Goal: Task Accomplishment & Management: Manage account settings

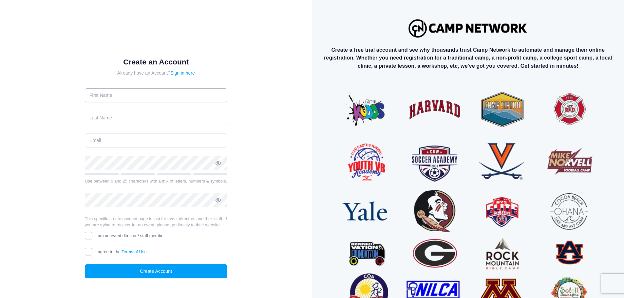
click at [116, 90] on input "text" at bounding box center [156, 95] width 142 height 14
type input "Amanda"
click at [98, 113] on input "text" at bounding box center [156, 118] width 142 height 14
type input "Jones"
click at [101, 137] on input "email" at bounding box center [156, 141] width 142 height 14
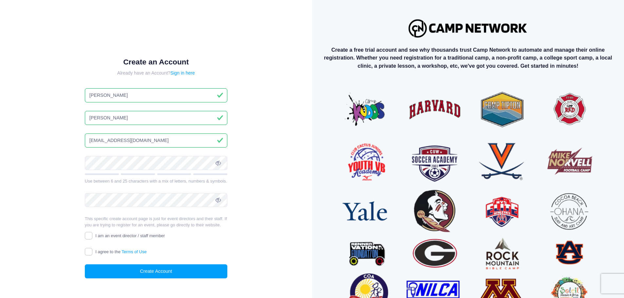
type input "[EMAIL_ADDRESS][DOMAIN_NAME]"
click at [90, 256] on input "I agree to the Terms of Use" at bounding box center [89, 252] width 8 height 8
checkbox input "true"
click at [87, 240] on input "I am an event director / staff member" at bounding box center [89, 236] width 8 height 8
checkbox input "true"
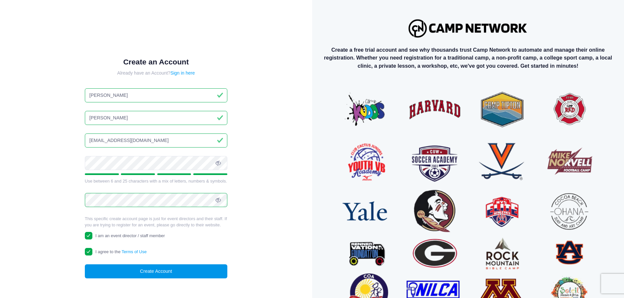
click at [168, 279] on button "Create Account" at bounding box center [156, 272] width 142 height 14
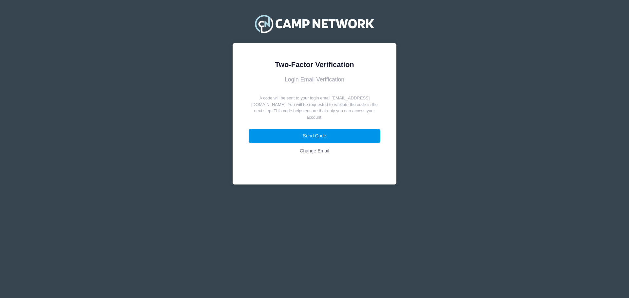
click at [313, 131] on button "Send Code" at bounding box center [315, 136] width 132 height 14
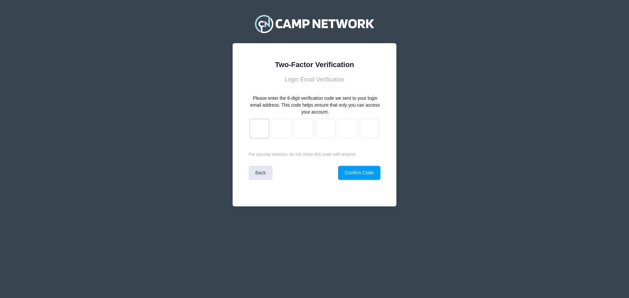
click at [262, 131] on input "text" at bounding box center [260, 129] width 20 height 20
type input "8"
type input "d"
type input "2"
type input "d"
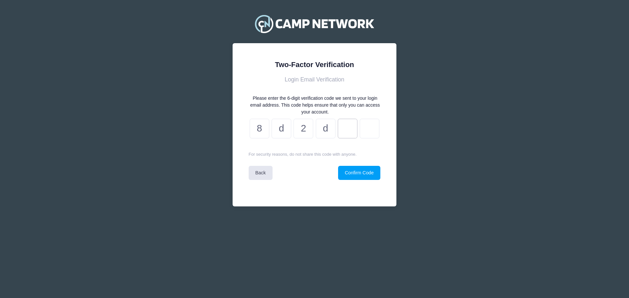
type input "c"
type input "9"
click at [366, 175] on button "Confirm Code" at bounding box center [359, 173] width 42 height 14
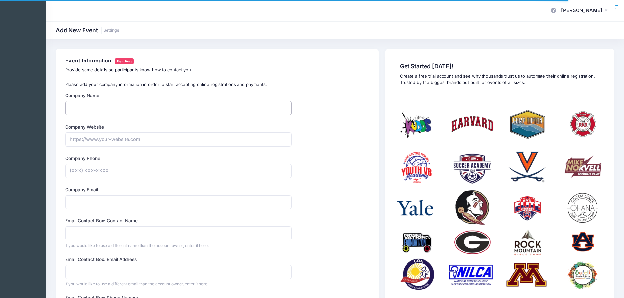
click at [92, 110] on input "Company Name" at bounding box center [178, 108] width 226 height 14
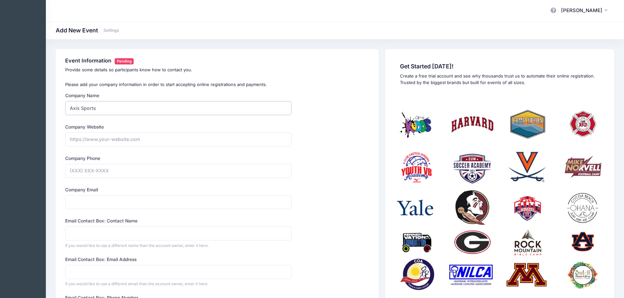
type input "Axis Sports Management"
type input "(480) 220-8925"
type input "Ray Powers"
drag, startPoint x: 158, startPoint y: 141, endPoint x: 45, endPoint y: 139, distance: 113.6
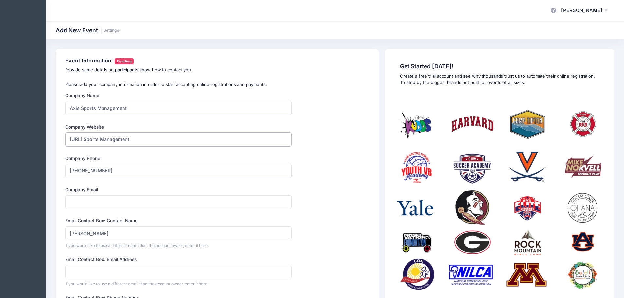
click at [45, 139] on div "My Events My Profile Log out" at bounding box center [312, 237] width 624 height 474
click at [161, 142] on input "https://Axis Sports Management" at bounding box center [178, 140] width 226 height 14
drag, startPoint x: 161, startPoint y: 141, endPoint x: 43, endPoint y: 133, distance: 118.1
click at [43, 133] on div "My Events My Profile Log out" at bounding box center [312, 237] width 624 height 474
paste input "axissa.com/"
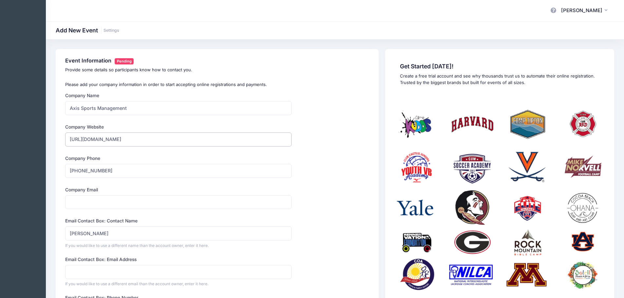
type input "[URL][DOMAIN_NAME]"
drag, startPoint x: 123, startPoint y: 170, endPoint x: 83, endPoint y: 172, distance: 39.7
click at [83, 172] on input "(480) 220-8925" at bounding box center [178, 171] width 226 height 14
click at [74, 203] on input "Company Email" at bounding box center [178, 202] width 226 height 14
click at [92, 200] on input "Company Email" at bounding box center [178, 202] width 226 height 14
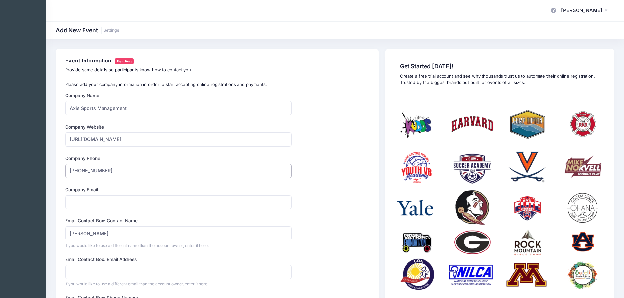
drag, startPoint x: 112, startPoint y: 172, endPoint x: 59, endPoint y: 173, distance: 53.0
click at [59, 173] on div "Event Information Pending Provide some details so participants know how to cont…" at bounding box center [217, 249] width 323 height 400
type input "(888) 840-2947"
click at [96, 203] on input "Company Email" at bounding box center [178, 202] width 226 height 14
drag, startPoint x: 134, startPoint y: 109, endPoint x: 98, endPoint y: 107, distance: 35.4
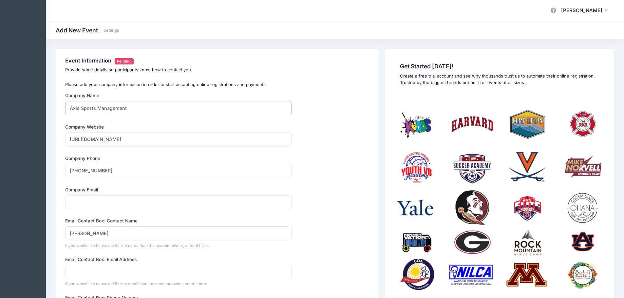
click at [98, 107] on input "Axis Sports Management" at bounding box center [178, 108] width 226 height 14
type input "Axis Sports Academy"
click at [76, 205] on input "Company Email" at bounding box center [178, 202] width 226 height 14
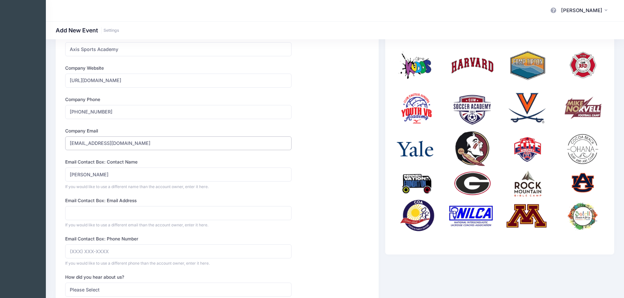
scroll to position [65, 0]
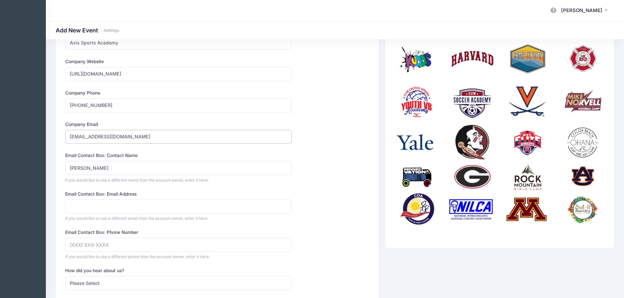
type input "info@axissa.com"
drag, startPoint x: 102, startPoint y: 169, endPoint x: 63, endPoint y: 167, distance: 40.0
click at [63, 167] on div "Company Name Axis Sports Academy Type Select Academic Adventure Arts and Crafts…" at bounding box center [178, 201] width 233 height 349
drag, startPoint x: 88, startPoint y: 169, endPoint x: 51, endPoint y: 170, distance: 36.7
click at [51, 170] on div "Event Information Pending Provide some details so participants know how to cont…" at bounding box center [335, 184] width 578 height 400
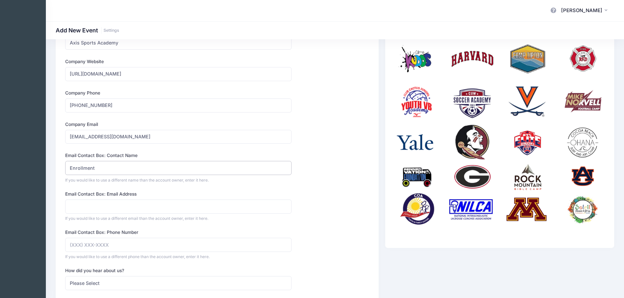
click at [104, 168] on input "Enrollment" at bounding box center [178, 168] width 226 height 14
type input "Enrollment Team"
click at [84, 208] on input "Email Contact Box: Email Address" at bounding box center [178, 207] width 226 height 14
click at [71, 184] on form "Company Name Axis Sports Academy Type Select Academic Adventure Arts and Crafts…" at bounding box center [178, 201] width 226 height 349
drag, startPoint x: 112, startPoint y: 168, endPoint x: 54, endPoint y: 166, distance: 58.0
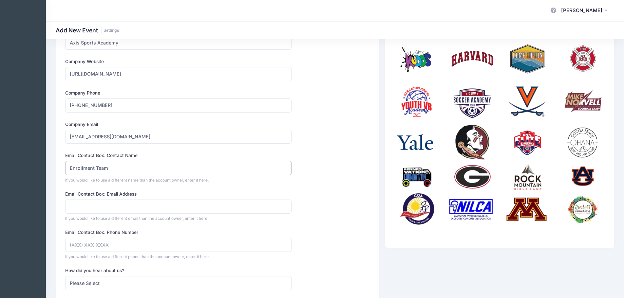
click at [54, 166] on div "Event Information Pending Provide some details so participants know how to cont…" at bounding box center [216, 184] width 329 height 400
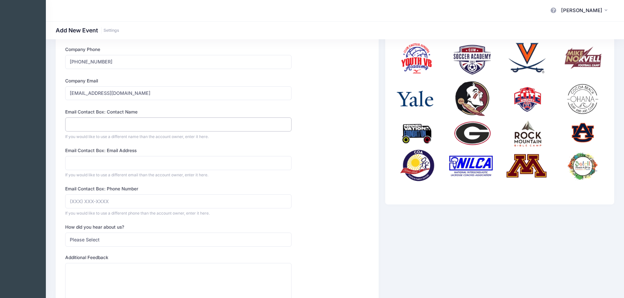
scroll to position [98, 0]
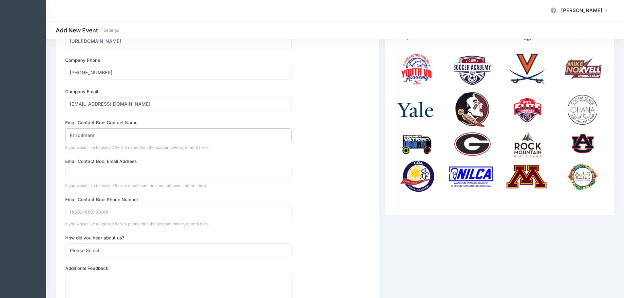
type input "Enrollment"
click at [71, 174] on input "Email Contact Box: Email Address" at bounding box center [178, 174] width 226 height 14
type input "info@axissa.com"
click at [79, 213] on input "Email Contact Box: Phone Number" at bounding box center [178, 212] width 226 height 14
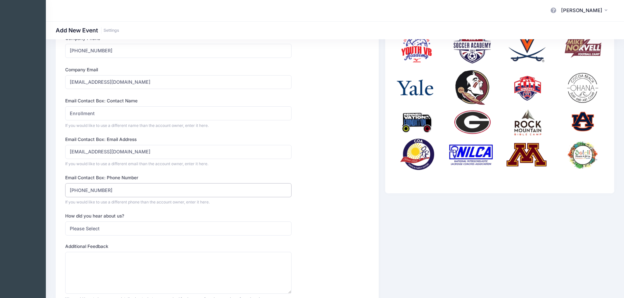
scroll to position [131, 0]
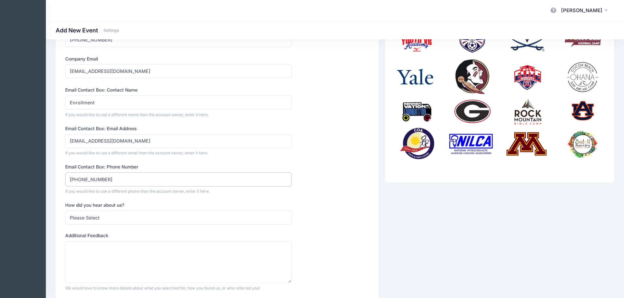
type input "(888) 840-2947"
click at [108, 221] on select "Please Select Web Search Customer Referral Other" at bounding box center [178, 218] width 226 height 14
select select "referral"
click at [65, 211] on select "Please Select Web Search Customer Referral Other" at bounding box center [178, 218] width 226 height 14
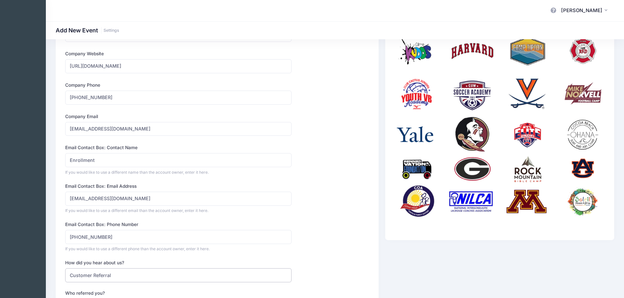
scroll to position [78, 0]
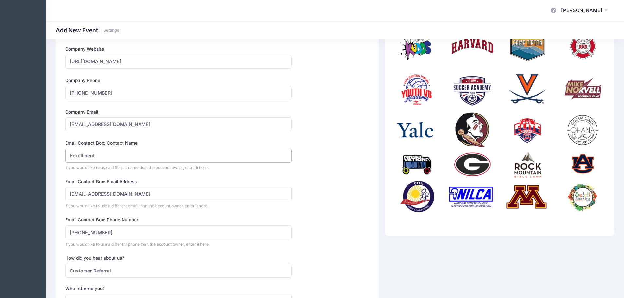
click at [103, 155] on input "Enrollment" at bounding box center [178, 156] width 226 height 14
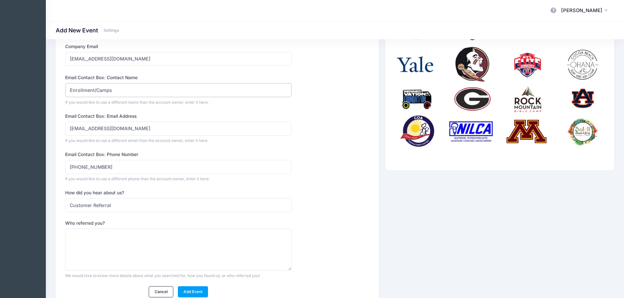
scroll to position [176, 0]
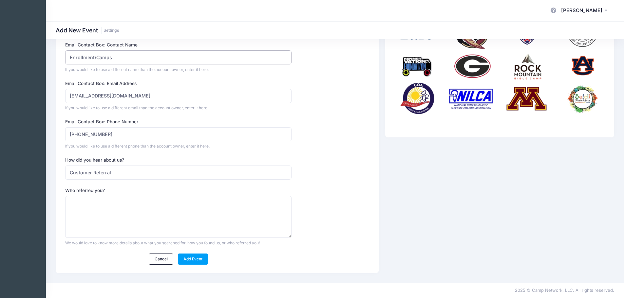
type input "Enrollment/Camps"
click at [78, 212] on textarea "Who referred you?" at bounding box center [178, 217] width 226 height 42
click at [194, 261] on link "Add Event" at bounding box center [193, 259] width 30 height 11
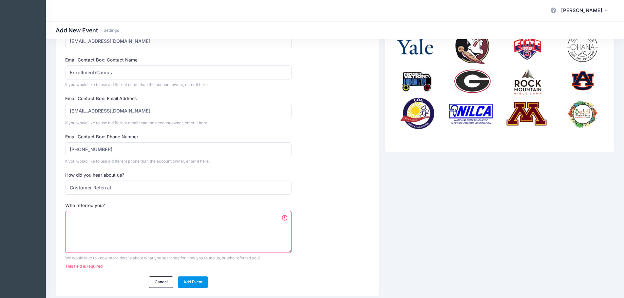
scroll to position [184, 0]
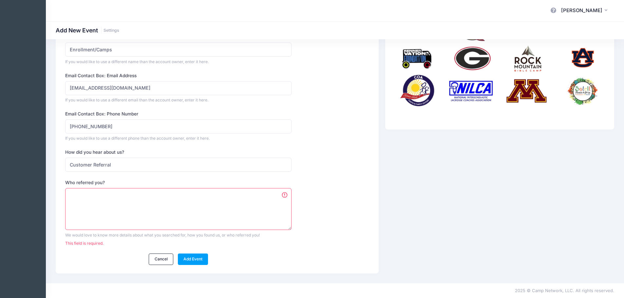
click at [85, 203] on textarea "Who referred you?" at bounding box center [178, 209] width 226 height 42
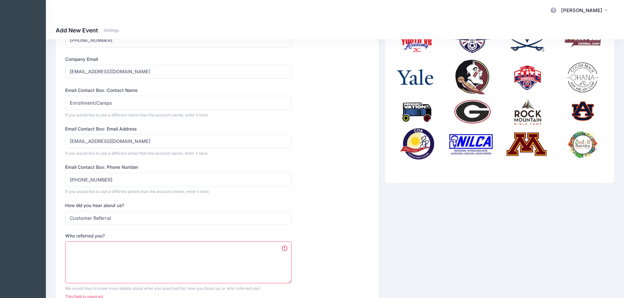
scroll to position [0, 0]
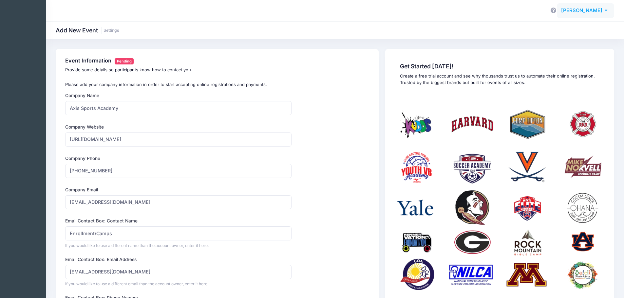
click at [607, 10] on icon "button" at bounding box center [606, 10] width 5 height 0
click at [110, 29] on link "Settings" at bounding box center [111, 30] width 16 height 5
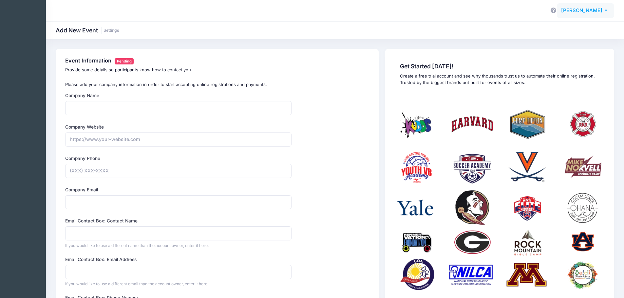
click at [602, 11] on button "[PERSON_NAME] [PERSON_NAME]" at bounding box center [585, 10] width 57 height 15
click at [562, 29] on link "My Profile" at bounding box center [569, 29] width 80 height 12
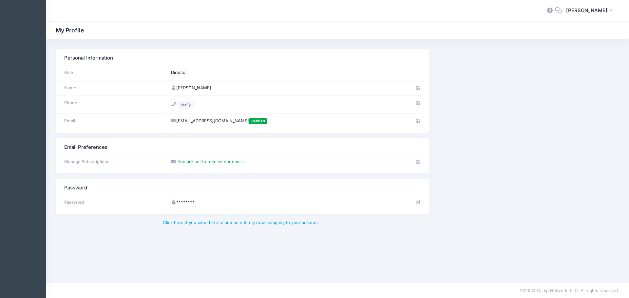
click at [185, 70] on td "Director" at bounding box center [280, 72] width 224 height 15
click at [601, 15] on button "[PERSON_NAME] [PERSON_NAME]" at bounding box center [590, 10] width 57 height 15
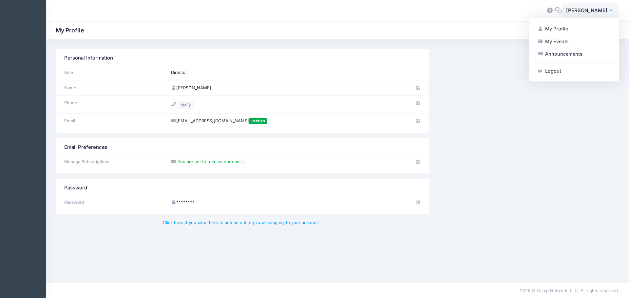
click at [65, 6] on div at bounding box center [301, 10] width 490 height 15
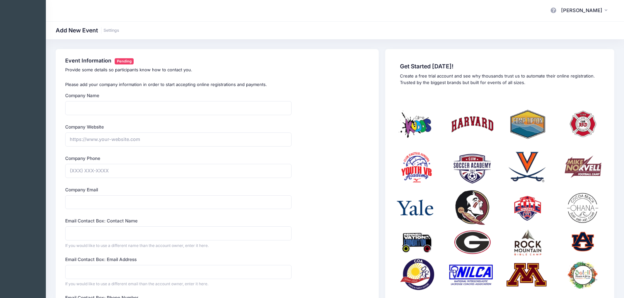
click at [557, 10] on icon at bounding box center [553, 10] width 7 height 4
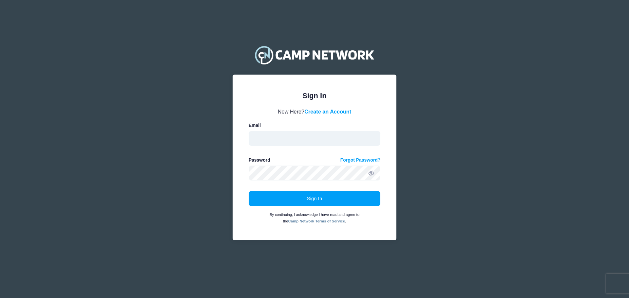
click at [259, 140] on input "email" at bounding box center [315, 138] width 132 height 15
type input "ajones@axissa.com"
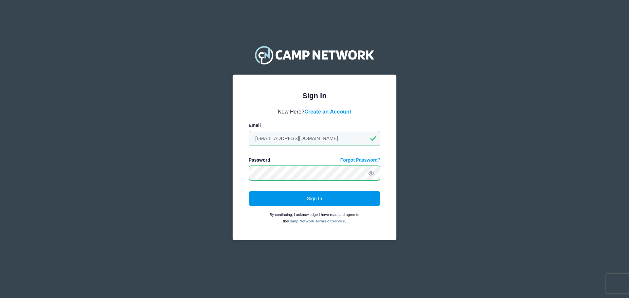
click at [287, 198] on button "Sign In" at bounding box center [315, 198] width 132 height 15
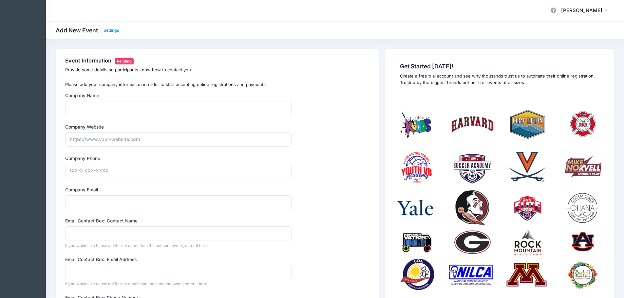
click at [110, 30] on link "Settings" at bounding box center [111, 30] width 16 height 5
click at [90, 111] on input "Company Name" at bounding box center [178, 108] width 226 height 14
type input "Axis Sports Academy"
click at [74, 141] on input "Company Website" at bounding box center [178, 140] width 226 height 14
paste input "[URL][DOMAIN_NAME]"
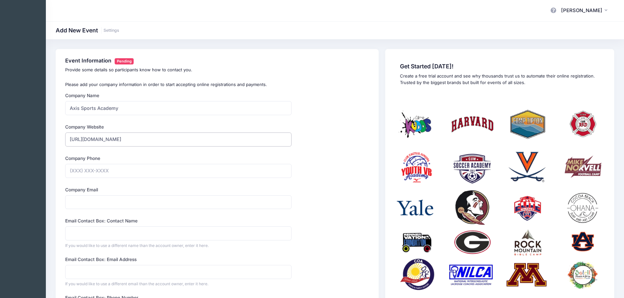
type input "[URL][DOMAIN_NAME]"
click at [74, 169] on input "Company Phone" at bounding box center [178, 171] width 226 height 14
type input "[PHONE_NUMBER]"
click at [82, 202] on input "Company Email" at bounding box center [178, 202] width 226 height 14
drag, startPoint x: 113, startPoint y: 201, endPoint x: 56, endPoint y: 201, distance: 57.3
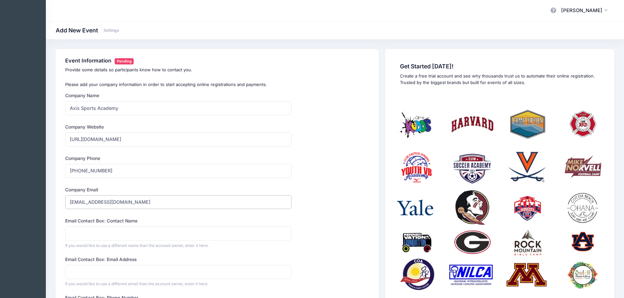
click at [56, 201] on div "Event Information Pending Provide some details so participants know how to cont…" at bounding box center [217, 249] width 323 height 400
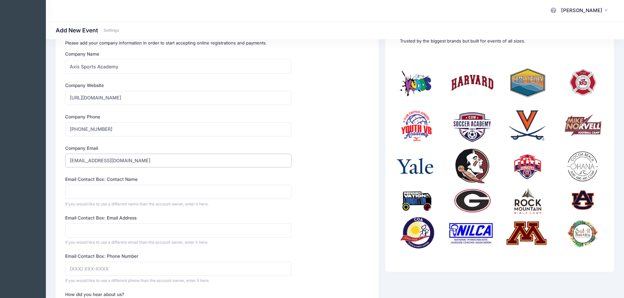
scroll to position [164, 0]
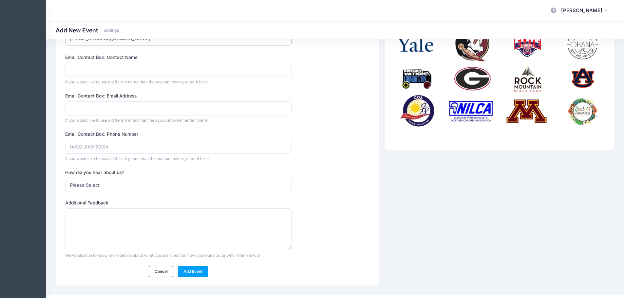
type input "[EMAIL_ADDRESS][DOMAIN_NAME]"
click at [84, 108] on input "Email Contact Box: Email Address" at bounding box center [178, 109] width 226 height 14
paste input "[EMAIL_ADDRESS][DOMAIN_NAME]"
type input "[EMAIL_ADDRESS][DOMAIN_NAME]"
click at [75, 72] on input "Email Contact Box: Contact Name" at bounding box center [178, 70] width 226 height 14
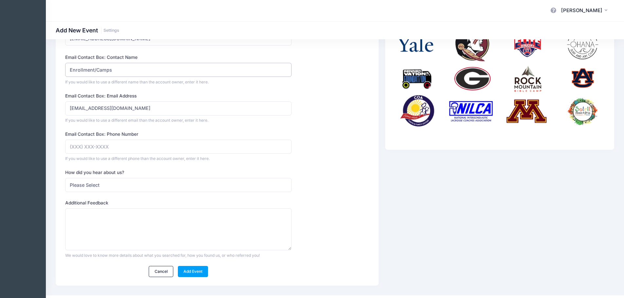
type input "Enrollment/Camps"
click at [81, 145] on input "Email Contact Box: Phone Number" at bounding box center [178, 147] width 226 height 14
type input "[PHONE_NUMBER]"
click at [94, 186] on select "Please Select Web Search Customer Referral Other" at bounding box center [178, 185] width 226 height 14
select select "web"
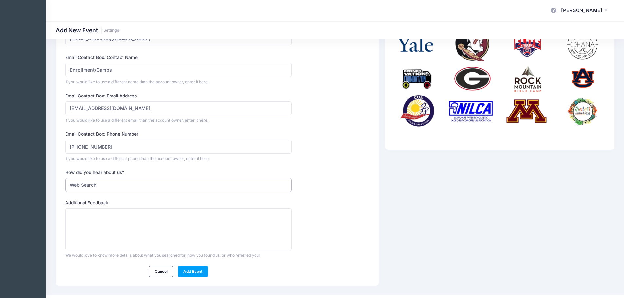
click at [65, 178] on select "Please Select Web Search Customer Referral Other" at bounding box center [178, 185] width 226 height 14
click at [99, 216] on textarea "What did you search for?" at bounding box center [178, 230] width 226 height 42
click at [88, 214] on textarea "Camp Registration software" at bounding box center [178, 230] width 226 height 42
type textarea "Camp registration software"
click at [197, 272] on link "Add Event" at bounding box center [193, 271] width 30 height 11
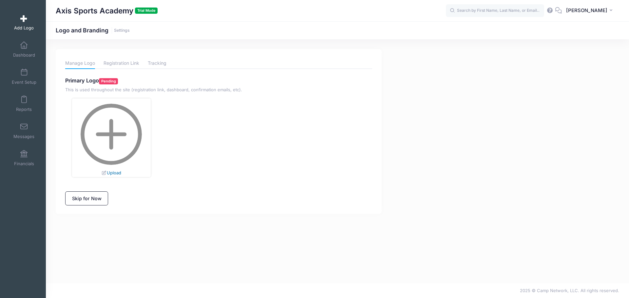
click at [115, 172] on link "Upload" at bounding box center [111, 172] width 20 height 5
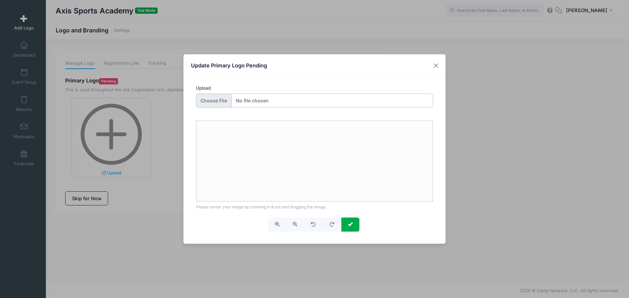
click at [211, 101] on input "Upload" at bounding box center [314, 101] width 237 height 14
type input "C:\fakepath\ASA-logo-color-2025.png"
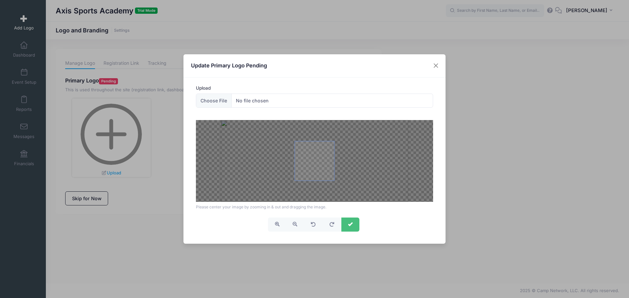
click at [350, 226] on span "submit" at bounding box center [350, 224] width 5 height 5
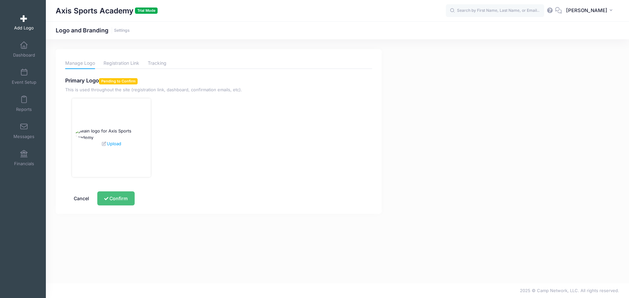
click at [118, 199] on button "Confirm" at bounding box center [115, 199] width 37 height 14
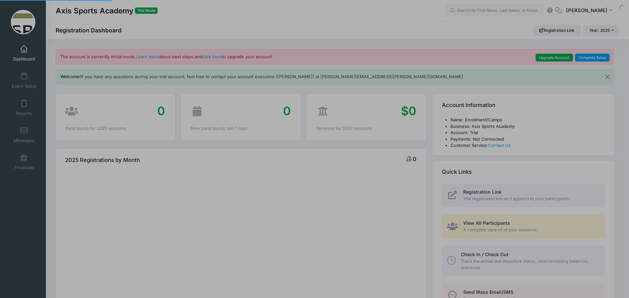
select select
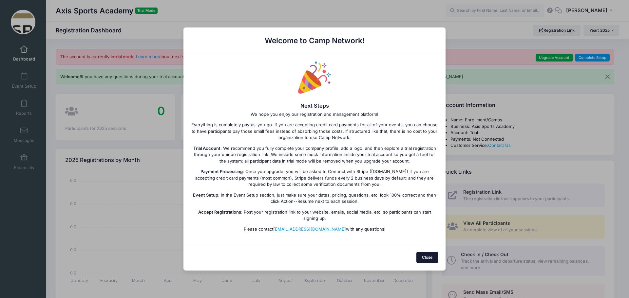
click at [428, 257] on button "Close" at bounding box center [427, 257] width 22 height 11
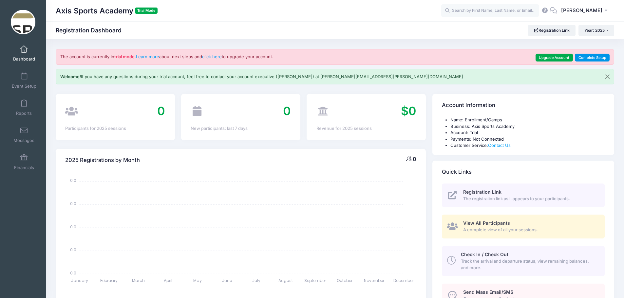
click at [588, 58] on link "Complete Setup" at bounding box center [592, 58] width 35 height 8
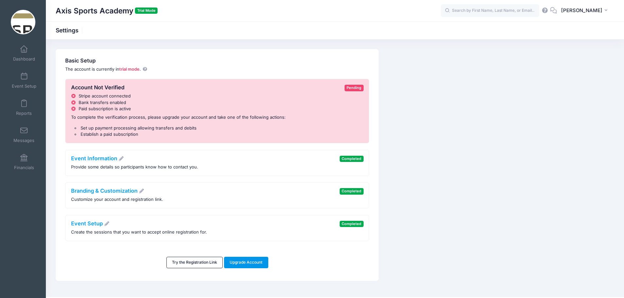
click at [243, 262] on link "Upgrade Account" at bounding box center [246, 262] width 44 height 11
click at [24, 52] on span at bounding box center [24, 49] width 0 height 7
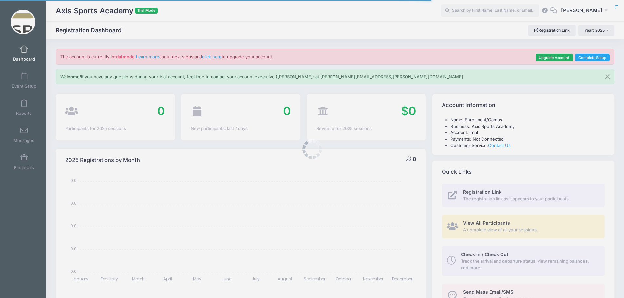
select select
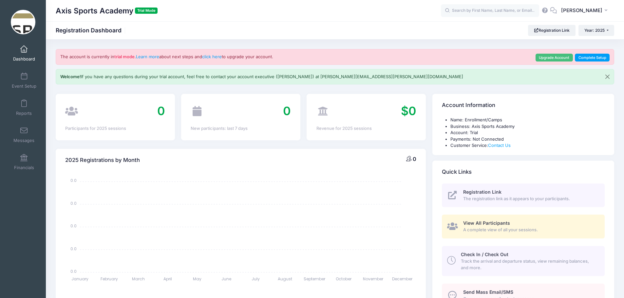
click at [555, 57] on link "Upgrade Account" at bounding box center [553, 58] width 37 height 8
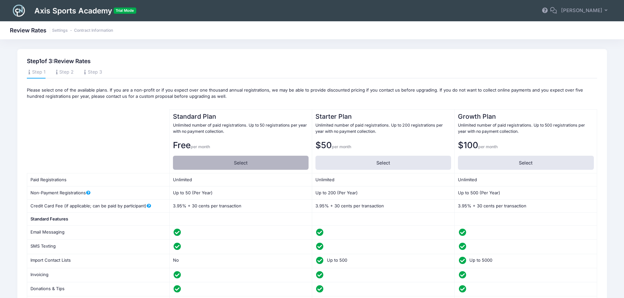
click at [224, 165] on label "Select" at bounding box center [241, 163] width 136 height 14
click at [177, 160] on input "Select" at bounding box center [175, 158] width 4 height 4
radio input "true"
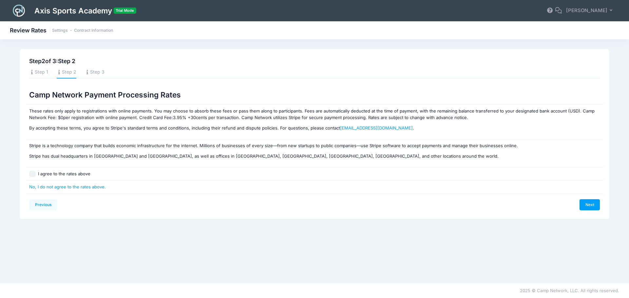
click at [32, 174] on input "I agree to the rates above" at bounding box center [32, 174] width 7 height 7
checkbox input "true"
click at [82, 187] on link "No, I do not agree to the rates above." at bounding box center [67, 186] width 77 height 5
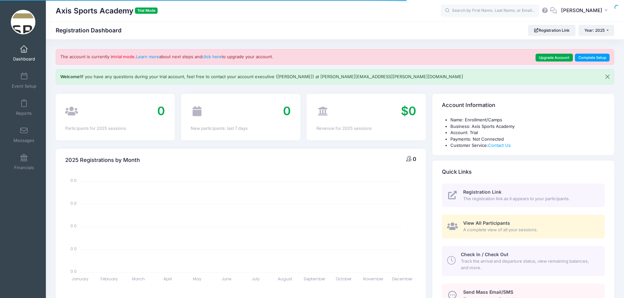
select select
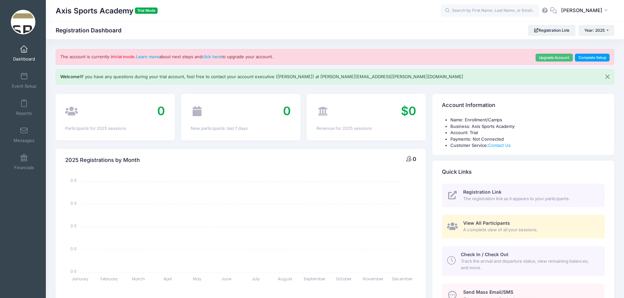
click at [560, 58] on link "Upgrade Account" at bounding box center [553, 58] width 37 height 8
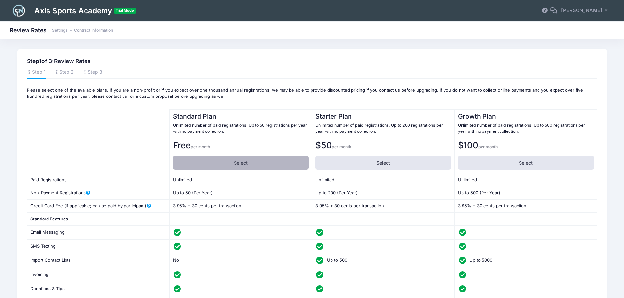
click at [220, 164] on label "Select" at bounding box center [241, 163] width 136 height 14
click at [177, 160] on input "Select" at bounding box center [175, 158] width 4 height 4
radio input "true"
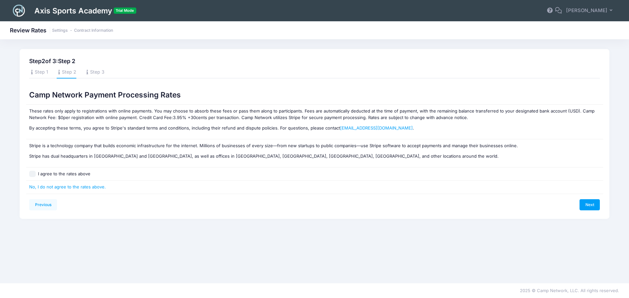
click at [33, 175] on input "I agree to the rates above" at bounding box center [32, 174] width 7 height 7
checkbox input "true"
click at [591, 203] on link "Next" at bounding box center [589, 204] width 20 height 11
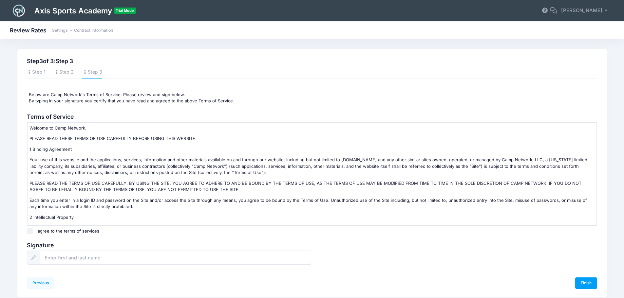
click at [29, 231] on input "I agree to the terms of services" at bounding box center [30, 231] width 7 height 7
checkbox input "true"
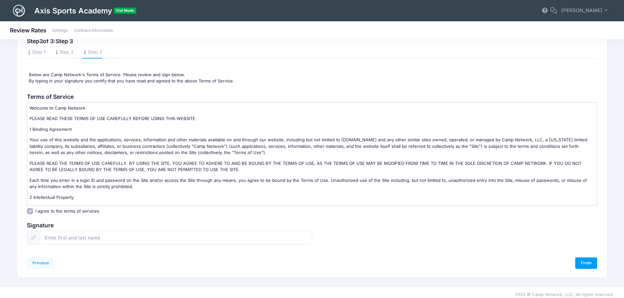
scroll to position [24, 0]
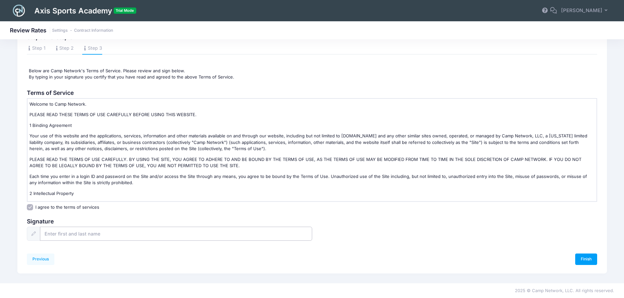
click at [52, 235] on input "text" at bounding box center [176, 234] width 272 height 14
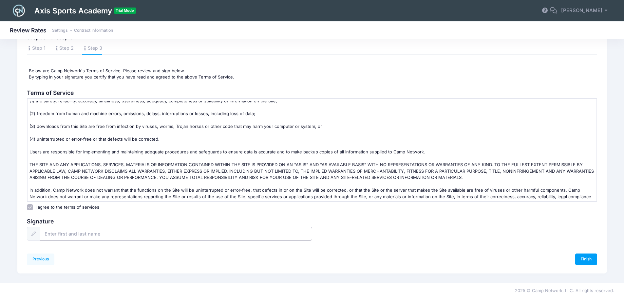
scroll to position [655, 0]
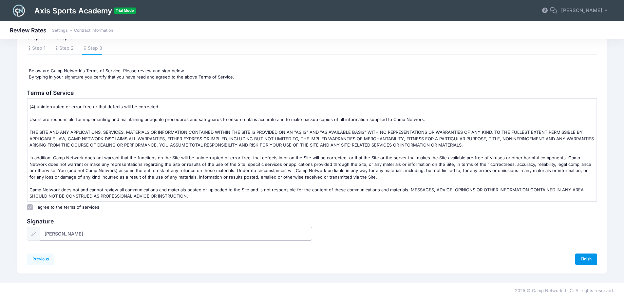
type input "[PERSON_NAME]"
click at [585, 260] on link "Finish" at bounding box center [586, 259] width 22 height 11
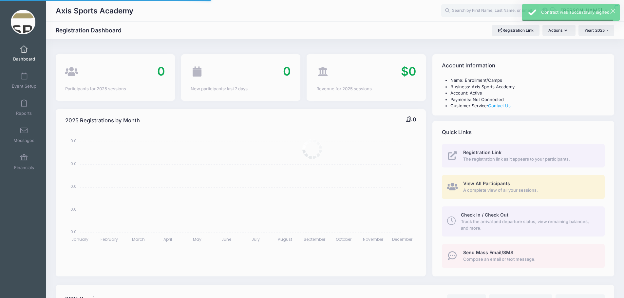
select select
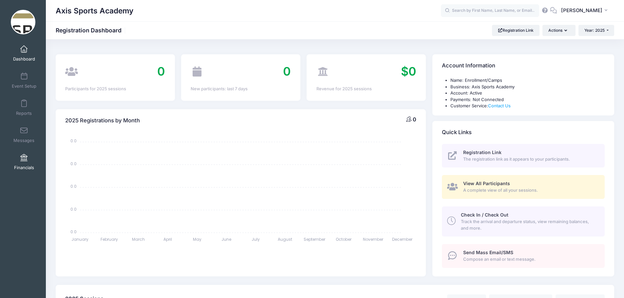
click at [21, 165] on span "Financials" at bounding box center [24, 168] width 20 height 6
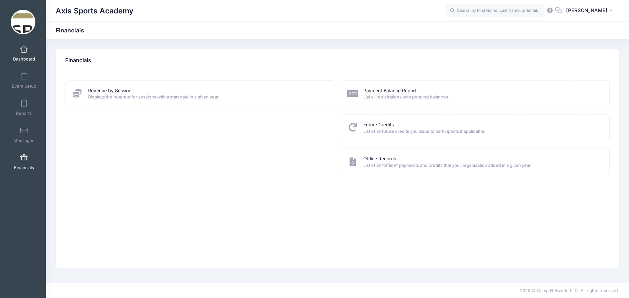
click at [24, 52] on span at bounding box center [24, 49] width 0 height 7
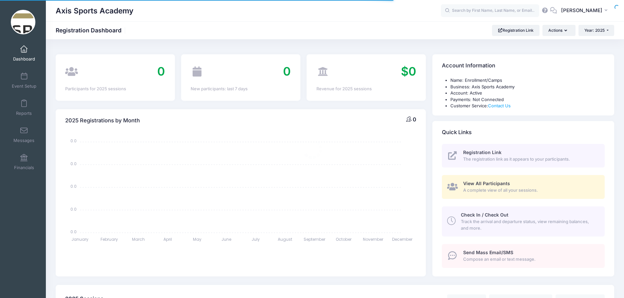
select select
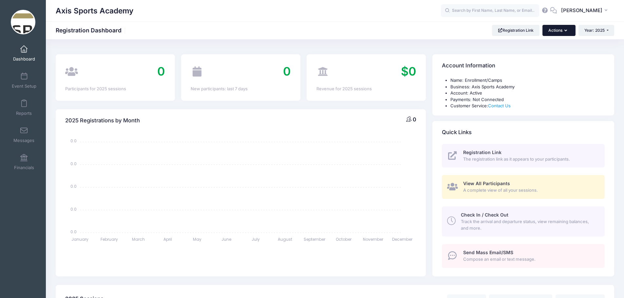
click at [566, 31] on icon "button" at bounding box center [566, 31] width 5 height 0
click at [605, 30] on button "Year: 2025" at bounding box center [596, 30] width 36 height 11
click at [607, 11] on button "AJ Amanda Jones" at bounding box center [585, 10] width 57 height 15
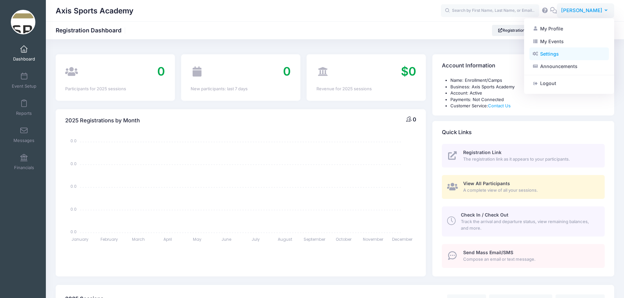
click at [560, 55] on link "Settings" at bounding box center [569, 54] width 80 height 12
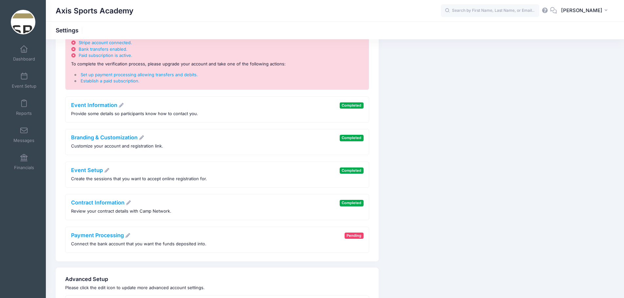
scroll to position [98, 0]
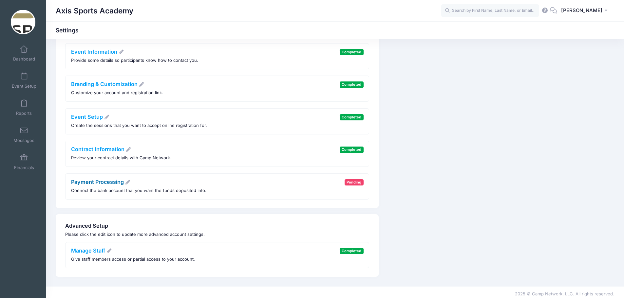
click at [106, 182] on link "Payment Processing" at bounding box center [101, 182] width 60 height 7
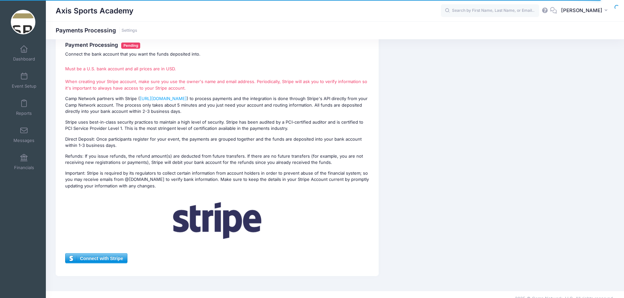
scroll to position [24, 0]
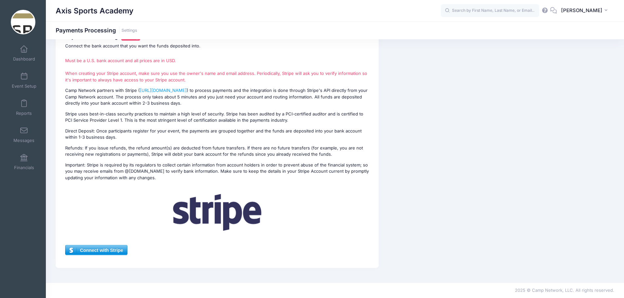
click at [93, 250] on span "Connect with Stripe" at bounding box center [95, 251] width 61 height 10
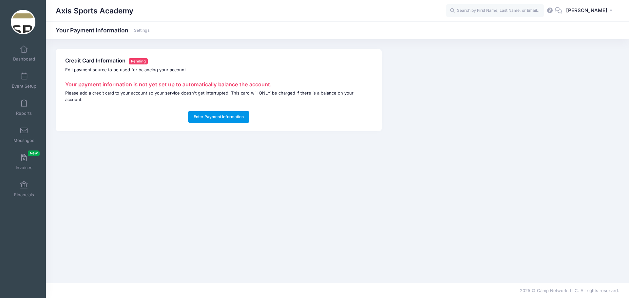
click at [220, 111] on button "Enter Payment Information" at bounding box center [219, 116] width 62 height 11
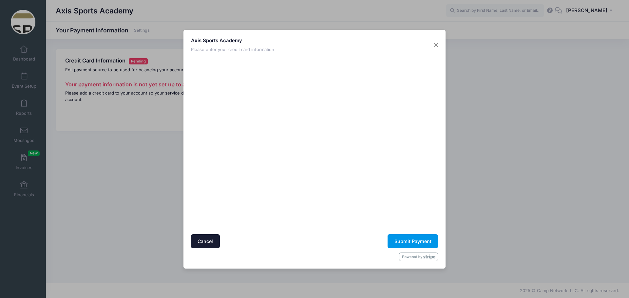
click at [418, 241] on button "Submit Payment" at bounding box center [412, 241] width 50 height 14
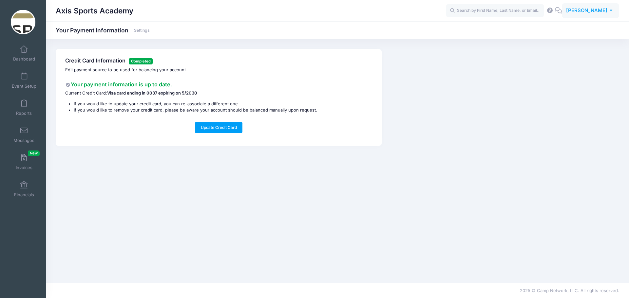
click at [606, 11] on span "[PERSON_NAME]" at bounding box center [586, 10] width 41 height 7
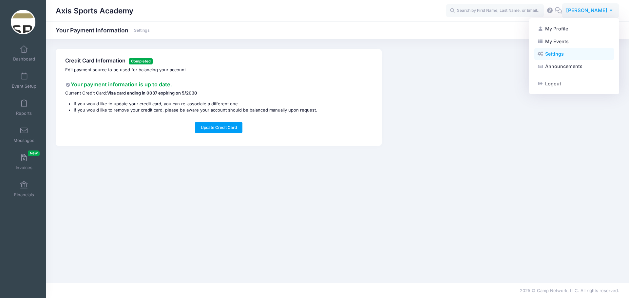
click at [559, 51] on link "Settings" at bounding box center [574, 54] width 80 height 12
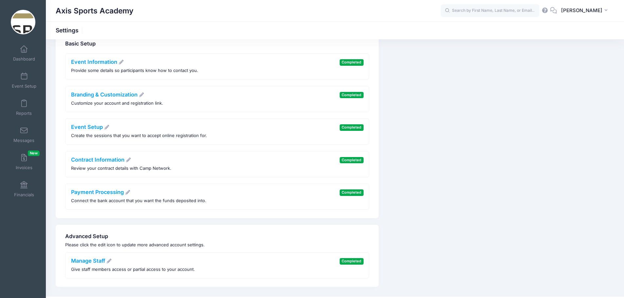
scroll to position [31, 0]
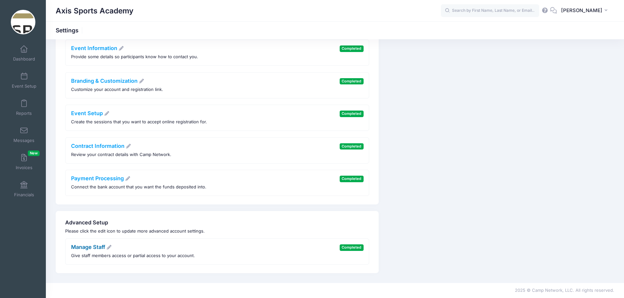
click at [88, 246] on link "Manage Staff" at bounding box center [91, 247] width 41 height 7
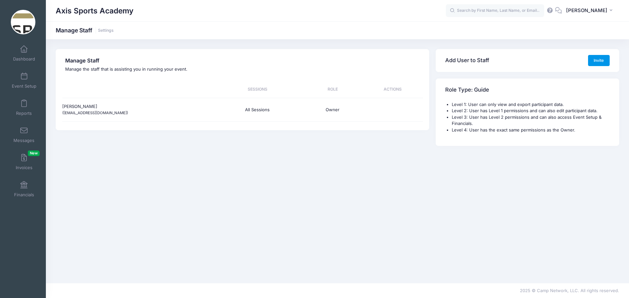
click at [601, 60] on button "Invite" at bounding box center [599, 60] width 22 height 11
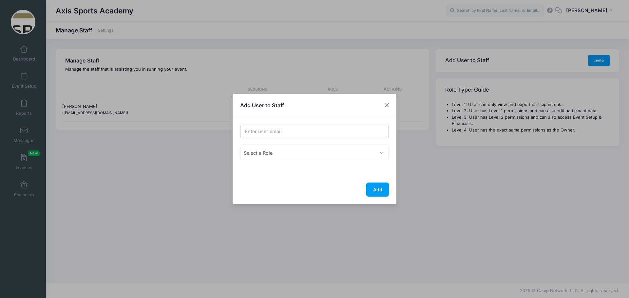
click at [255, 131] on input "Email address" at bounding box center [314, 132] width 149 height 14
type input "[EMAIL_ADDRESS][DOMAIN_NAME]"
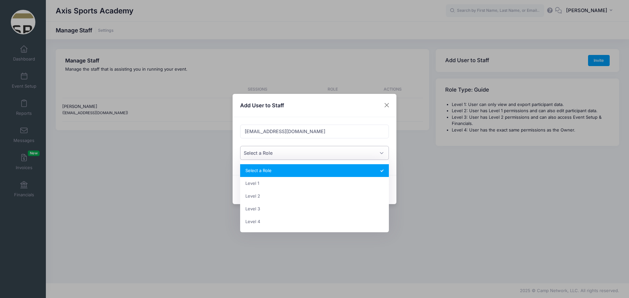
click at [302, 154] on span "Select a Role" at bounding box center [314, 153] width 149 height 14
select select "4"
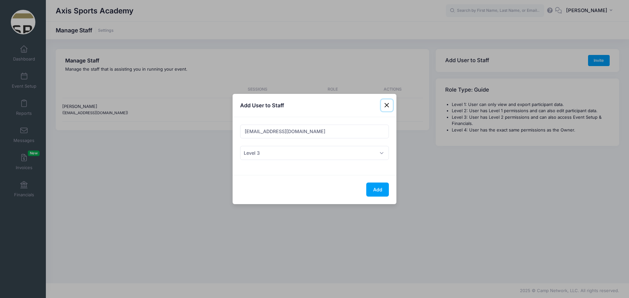
click at [385, 102] on button "Close" at bounding box center [387, 106] width 12 height 12
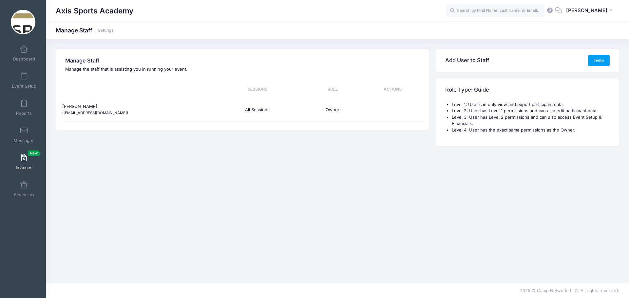
click at [27, 161] on link "Invoices New" at bounding box center [24, 162] width 31 height 23
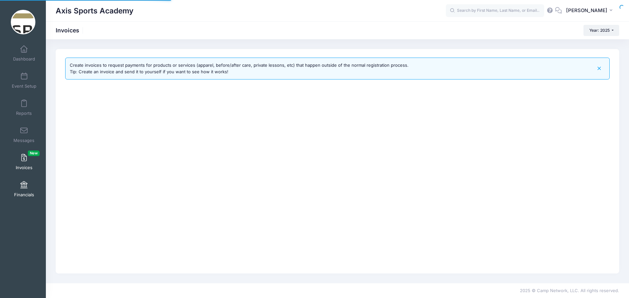
click at [25, 191] on link "Financials" at bounding box center [24, 189] width 31 height 23
select select
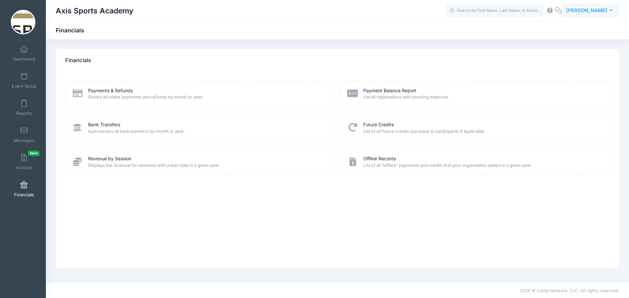
click at [597, 11] on span "[PERSON_NAME]" at bounding box center [586, 10] width 41 height 7
click at [555, 54] on link "Settings" at bounding box center [574, 54] width 80 height 12
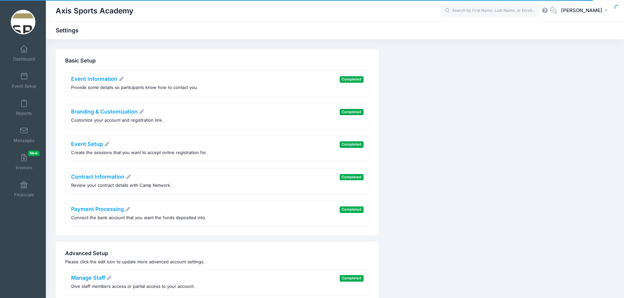
scroll to position [31, 0]
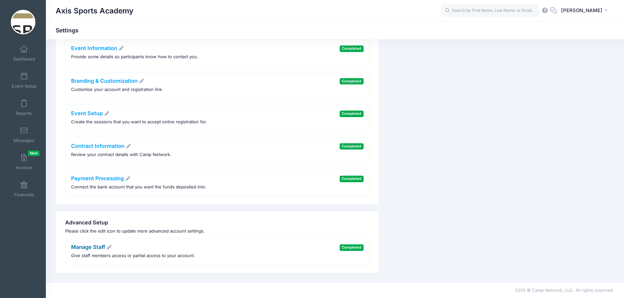
click at [86, 248] on link "Manage Staff" at bounding box center [91, 247] width 41 height 7
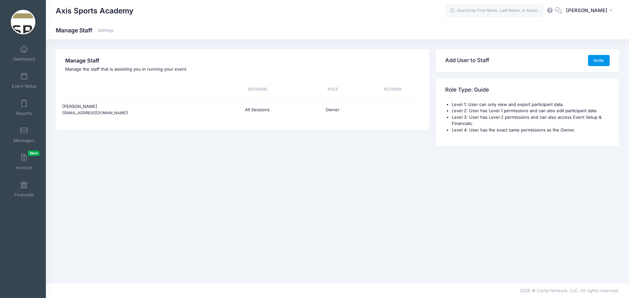
click at [597, 61] on button "Invite" at bounding box center [599, 60] width 22 height 11
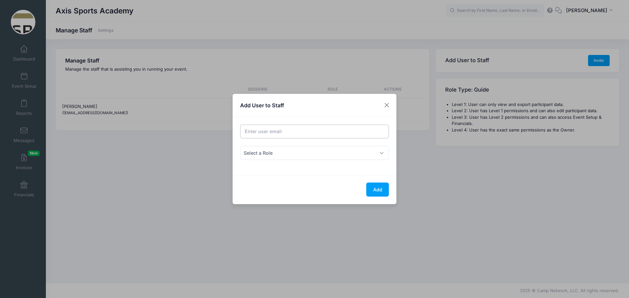
click at [256, 132] on input "Email address" at bounding box center [314, 132] width 149 height 14
type input "[EMAIL_ADDRESS][DOMAIN_NAME]"
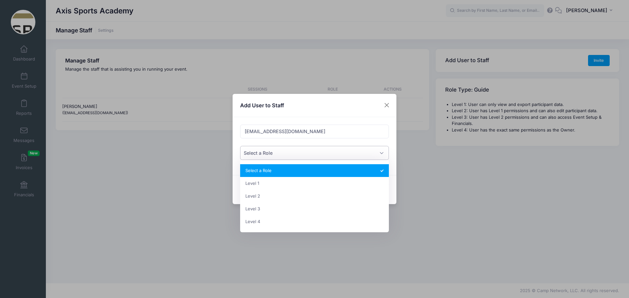
click at [296, 153] on span "Select a Role" at bounding box center [314, 153] width 149 height 14
select select "4"
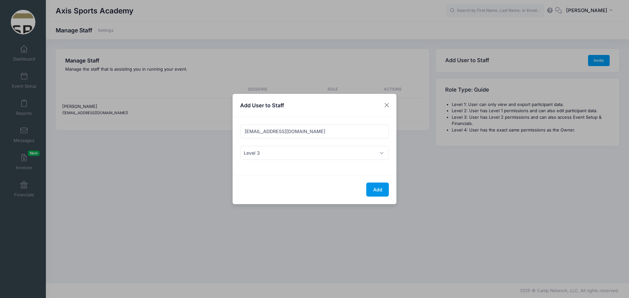
click at [378, 190] on button "Add" at bounding box center [377, 190] width 23 height 14
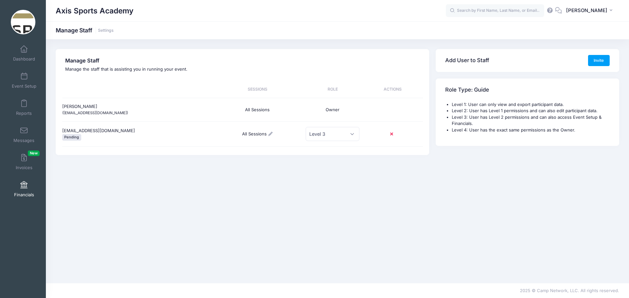
click at [18, 190] on link "Financials" at bounding box center [24, 189] width 31 height 23
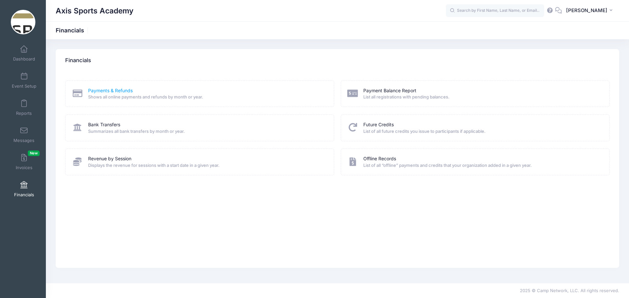
click at [99, 89] on link "Payments & Refunds" at bounding box center [110, 90] width 45 height 7
click at [106, 123] on link "Bank Transfers" at bounding box center [104, 124] width 32 height 7
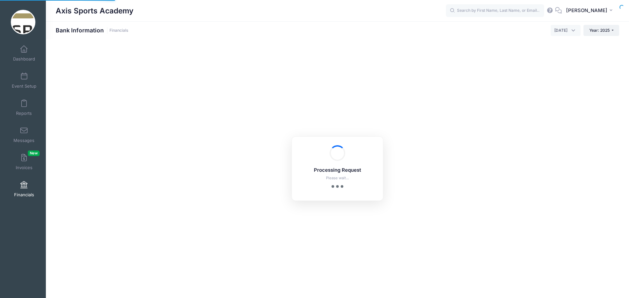
select select "10"
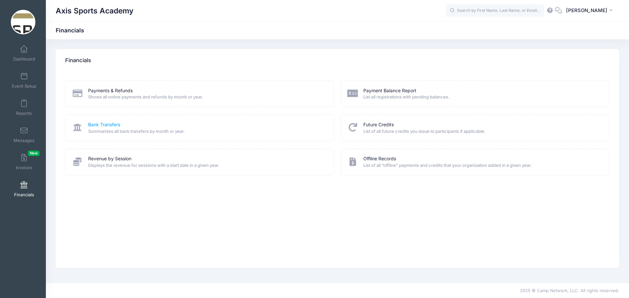
click at [99, 124] on link "Bank Transfers" at bounding box center [104, 124] width 32 height 7
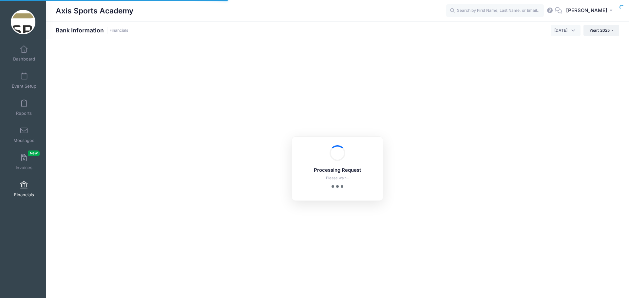
select select "10"
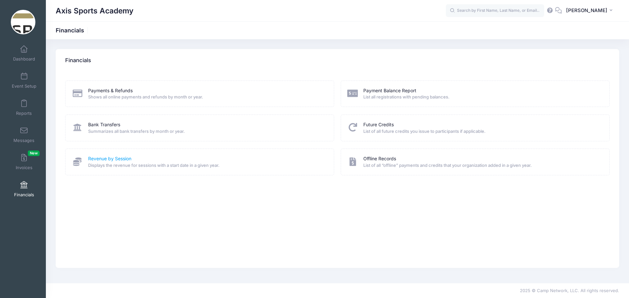
click at [102, 158] on link "Revenue by Session" at bounding box center [109, 159] width 43 height 7
click at [365, 122] on link "Future Credits" at bounding box center [378, 124] width 30 height 7
click at [601, 11] on span "[PERSON_NAME]" at bounding box center [586, 10] width 41 height 7
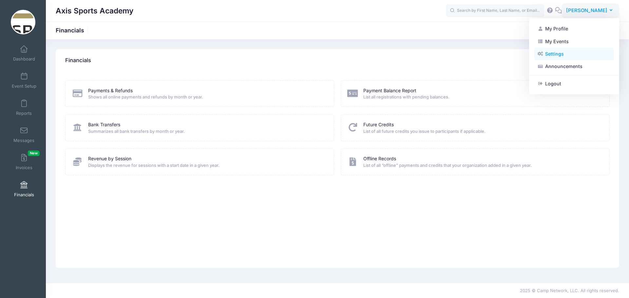
click at [560, 54] on link "Settings" at bounding box center [574, 54] width 80 height 12
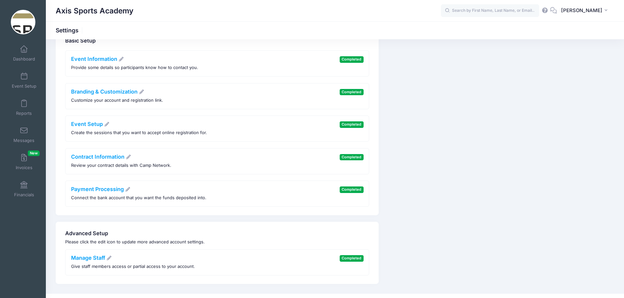
scroll to position [31, 0]
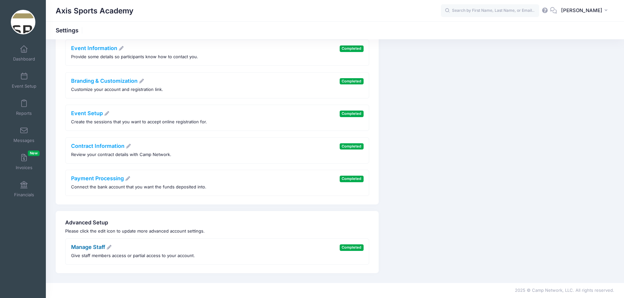
click at [94, 246] on link "Manage Staff" at bounding box center [91, 247] width 41 height 7
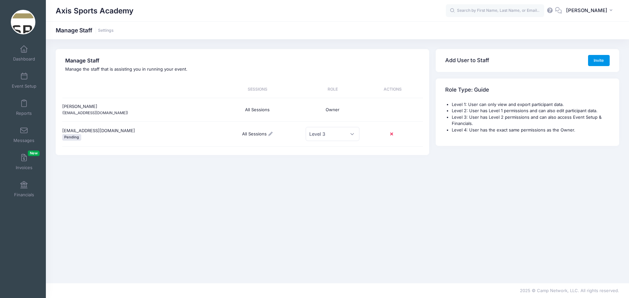
click at [600, 59] on button "Invite" at bounding box center [599, 60] width 22 height 11
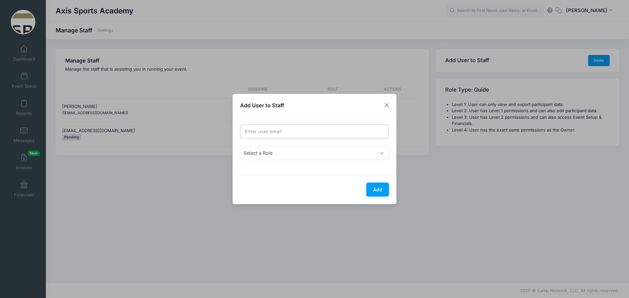
click at [263, 131] on input "Email address" at bounding box center [314, 132] width 149 height 14
type input "[PERSON_NAME][EMAIL_ADDRESS][DOMAIN_NAME]"
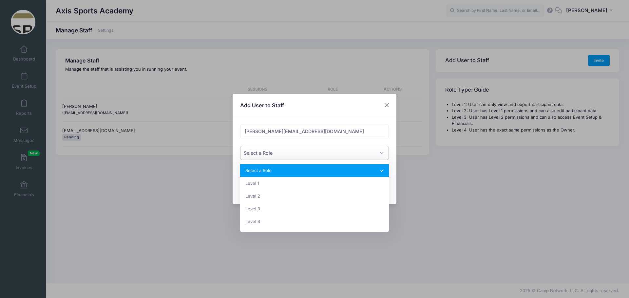
click at [326, 154] on span "Select a Role" at bounding box center [314, 153] width 149 height 14
select select "3"
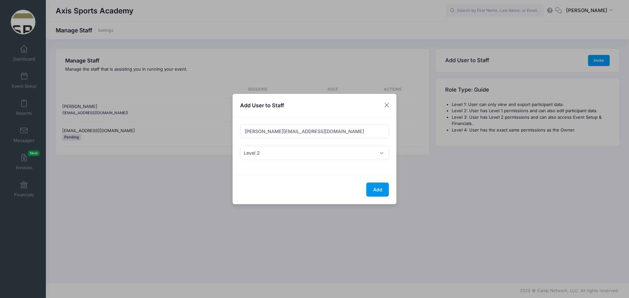
click at [375, 190] on button "Add" at bounding box center [377, 190] width 23 height 14
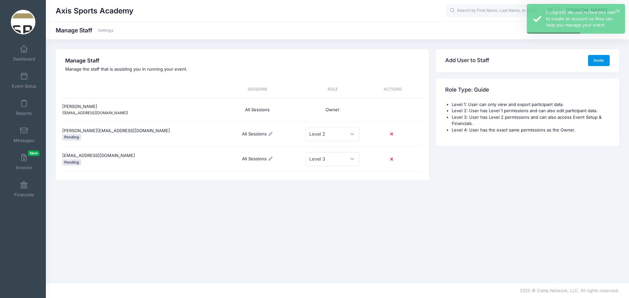
click at [601, 59] on button "Invite" at bounding box center [599, 60] width 22 height 11
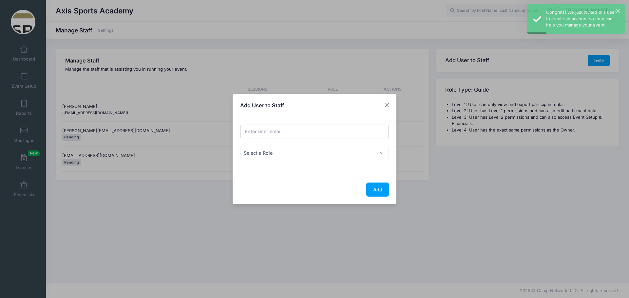
click at [256, 130] on input "Email address" at bounding box center [314, 132] width 149 height 14
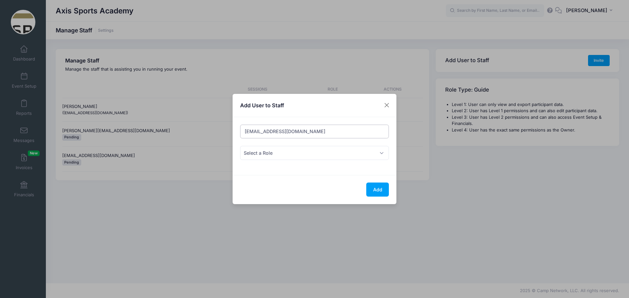
type input "[EMAIL_ADDRESS][DOMAIN_NAME]"
click at [282, 149] on span "Select a Role" at bounding box center [314, 153] width 149 height 14
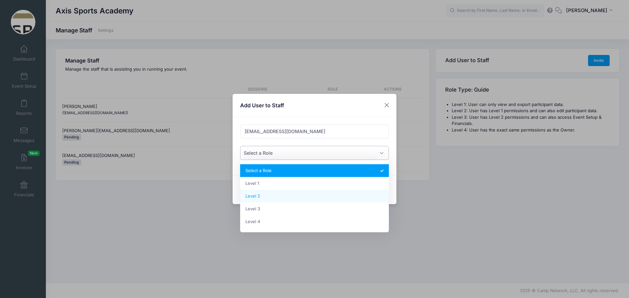
select select "3"
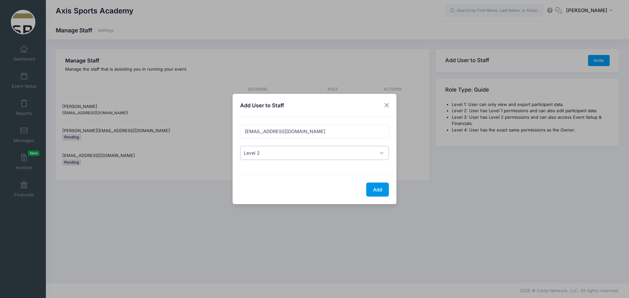
click at [372, 190] on button "Add" at bounding box center [377, 190] width 23 height 14
